Goal: Purchase product/service

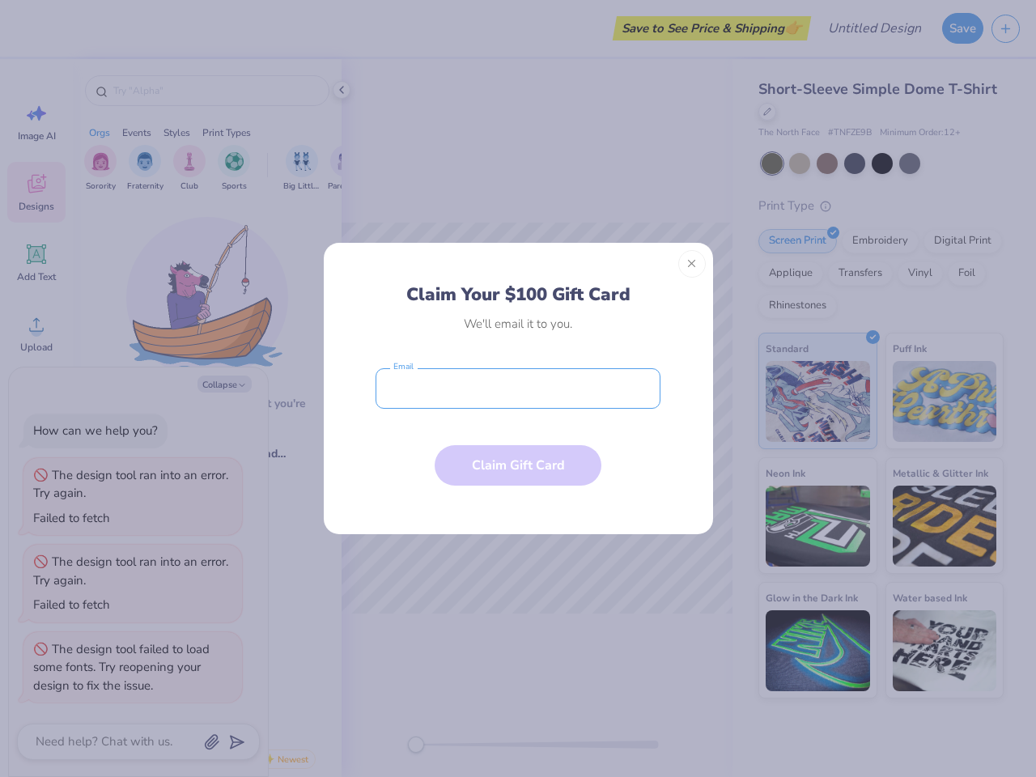
click at [518, 389] on input "email" at bounding box center [518, 388] width 285 height 40
click at [692, 264] on button "Close" at bounding box center [692, 264] width 28 height 28
